Goal: Answer question/provide support

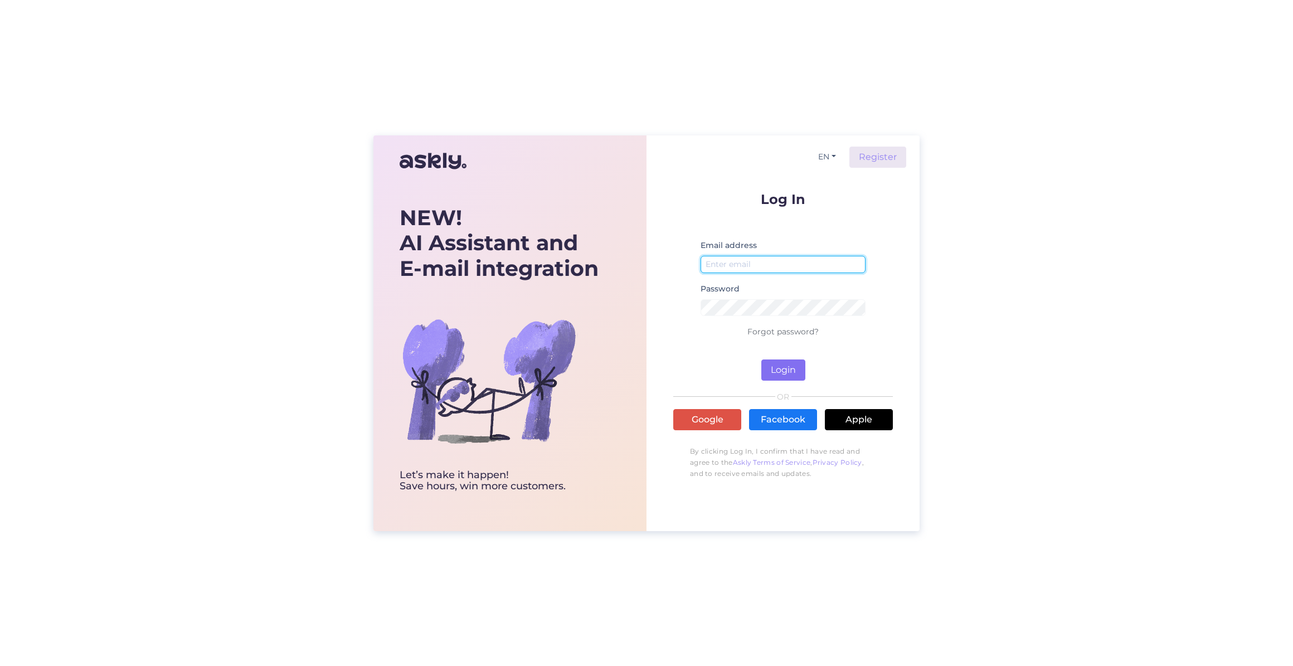
type input "[EMAIL_ADDRESS][DOMAIN_NAME]"
click at [787, 377] on button "Login" at bounding box center [783, 369] width 44 height 21
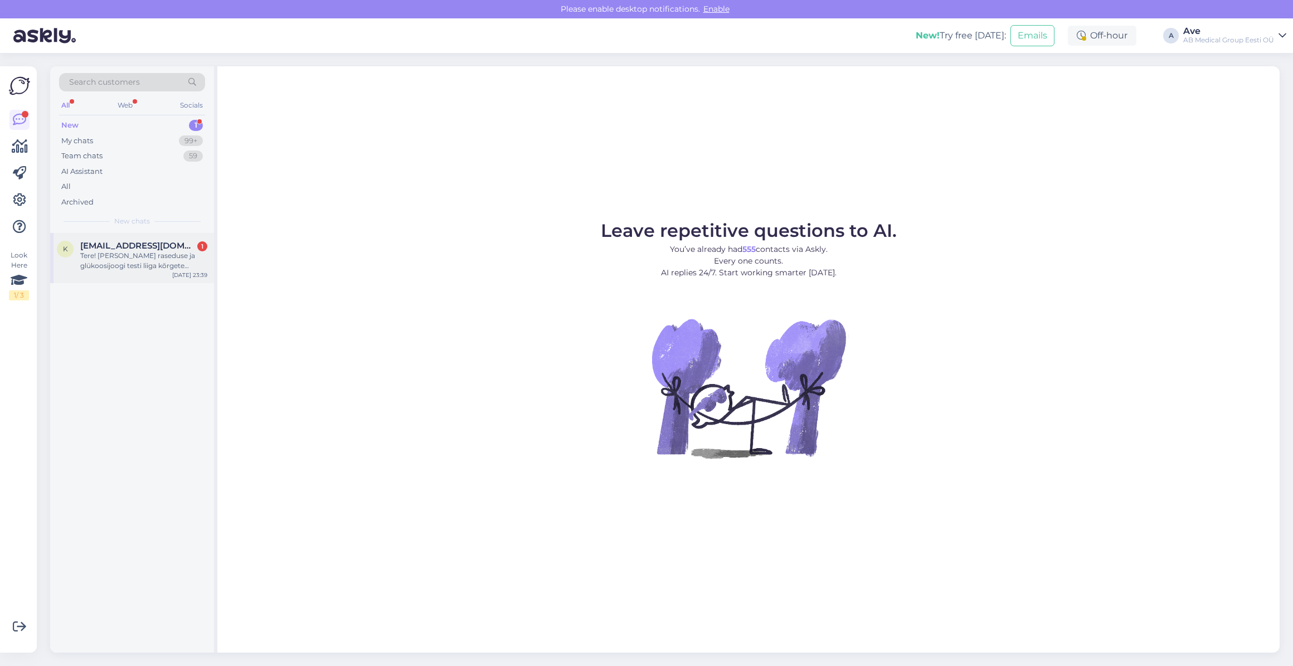
click at [148, 245] on span "[EMAIL_ADDRESS][DOMAIN_NAME]" at bounding box center [138, 246] width 116 height 10
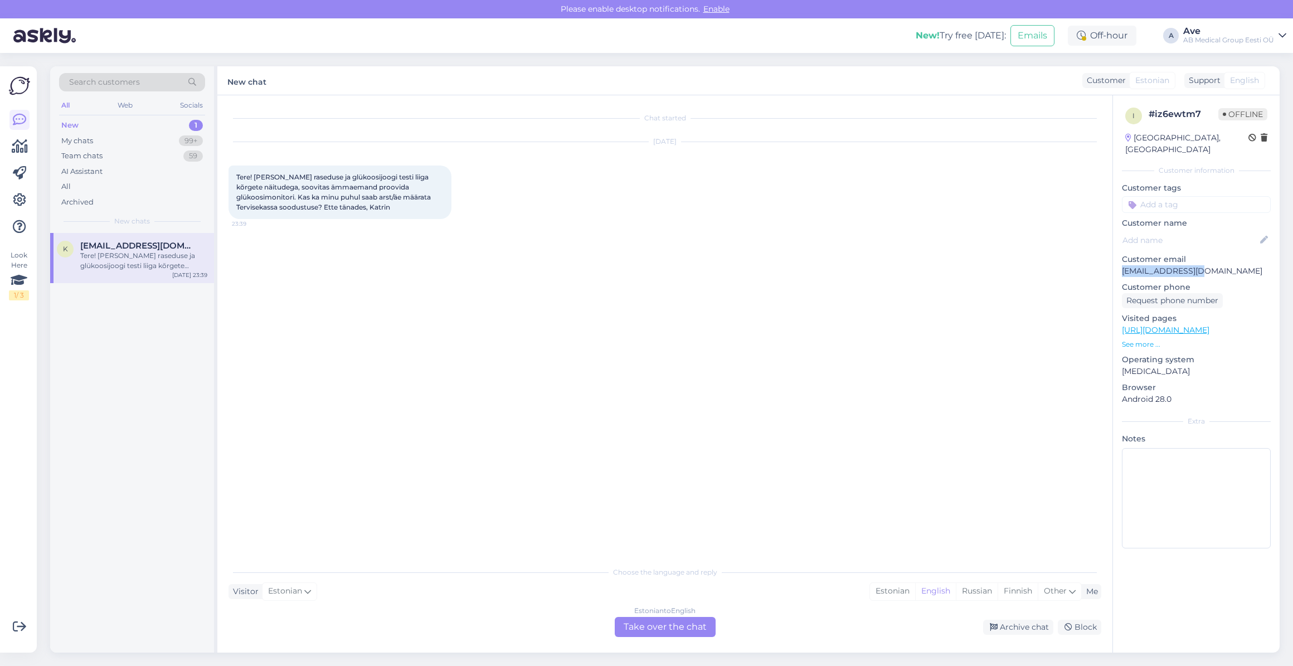
drag, startPoint x: 1201, startPoint y: 256, endPoint x: 1118, endPoint y: 260, distance: 83.7
click at [1118, 260] on div "i # iz6ewtm7 Offline [GEOGRAPHIC_DATA], [GEOGRAPHIC_DATA] Customer information …" at bounding box center [1196, 330] width 167 height 470
copy p "[EMAIL_ADDRESS][DOMAIN_NAME]"
click at [64, 321] on div "k [EMAIL_ADDRESS][DOMAIN_NAME] Tere! [PERSON_NAME] raseduse ja glükoosijoogi te…" at bounding box center [132, 443] width 164 height 420
click at [1040, 625] on div "Archive chat" at bounding box center [1018, 627] width 70 height 15
